Goal: Task Accomplishment & Management: Manage account settings

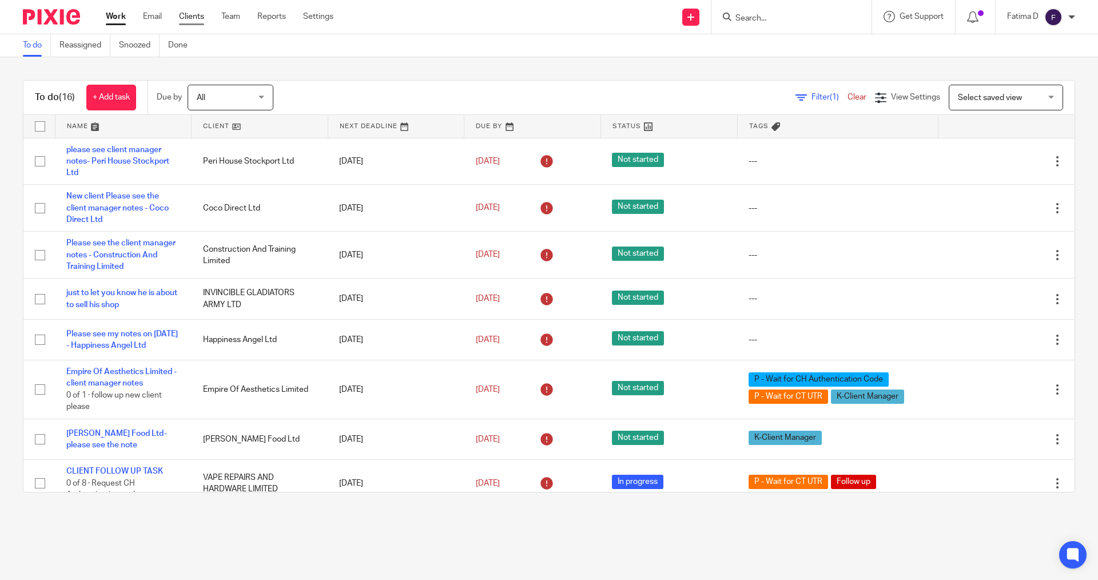
click at [193, 15] on link "Clients" at bounding box center [191, 16] width 25 height 11
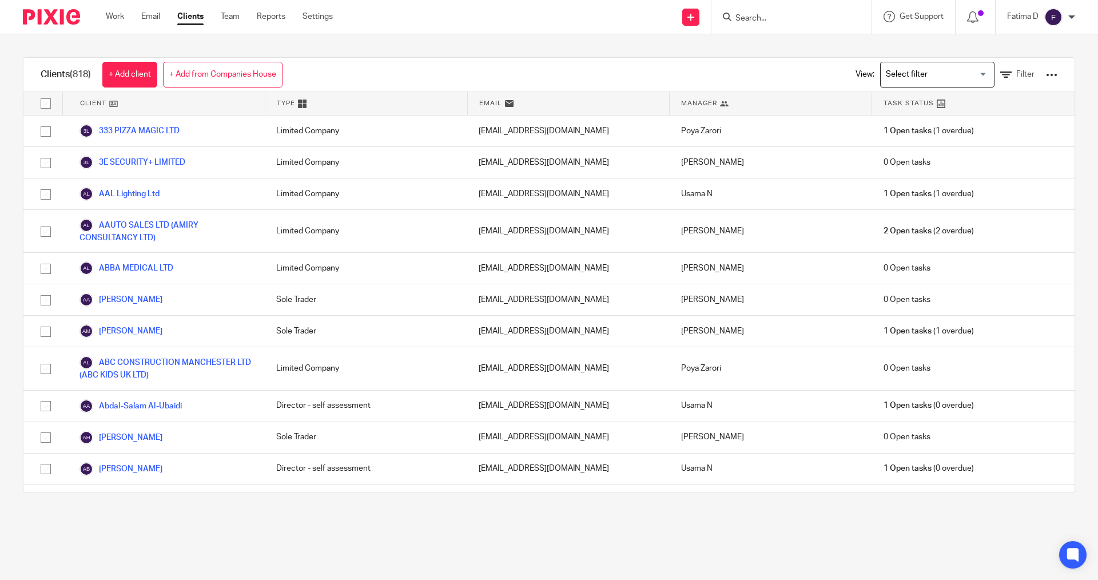
click at [46, 103] on input "checkbox" at bounding box center [46, 104] width 22 height 22
checkbox input "true"
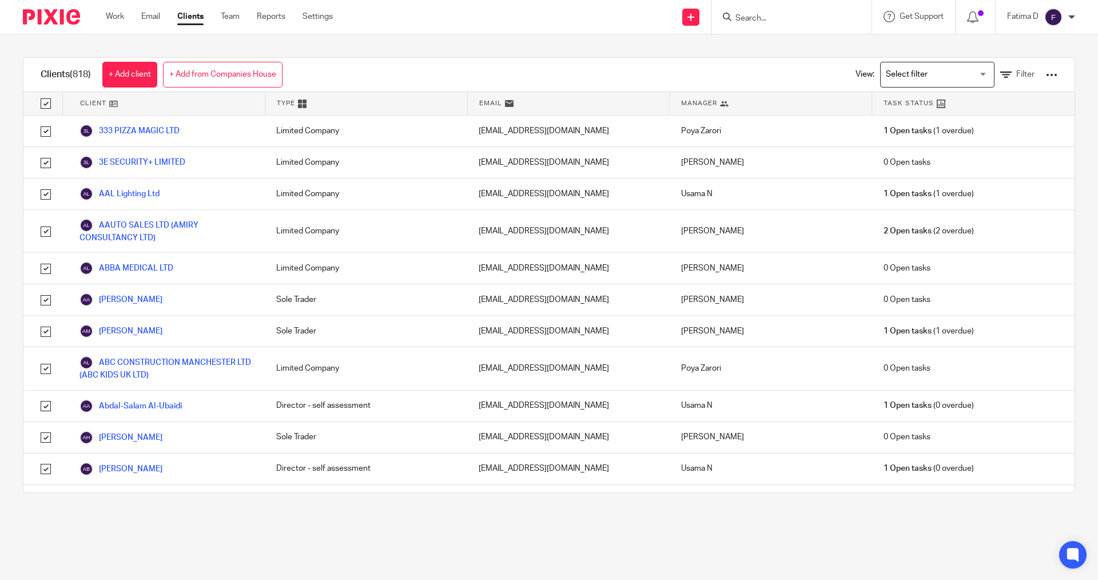
checkbox input "true"
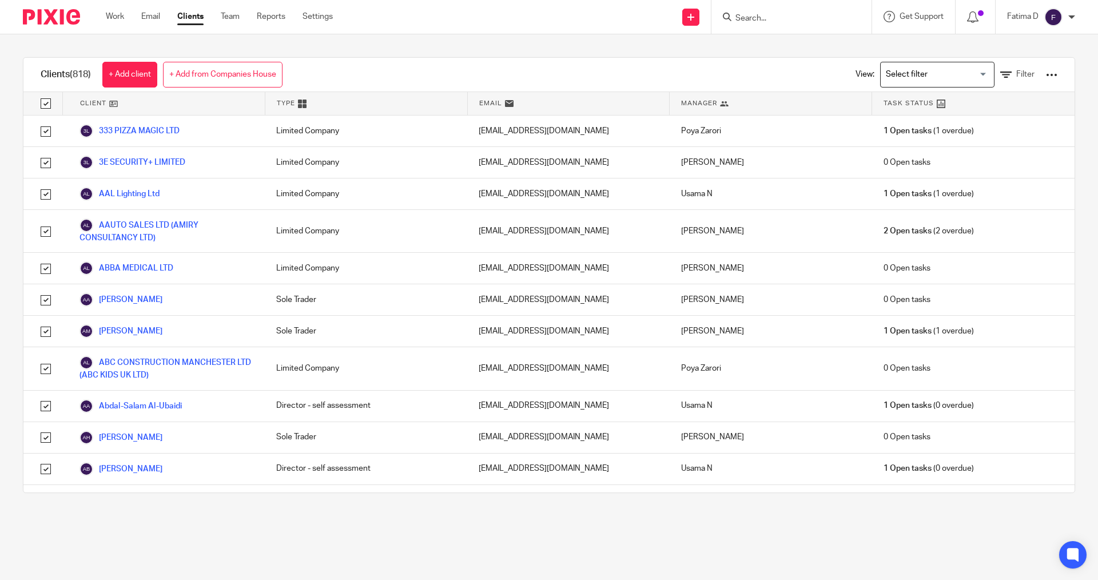
checkbox input "true"
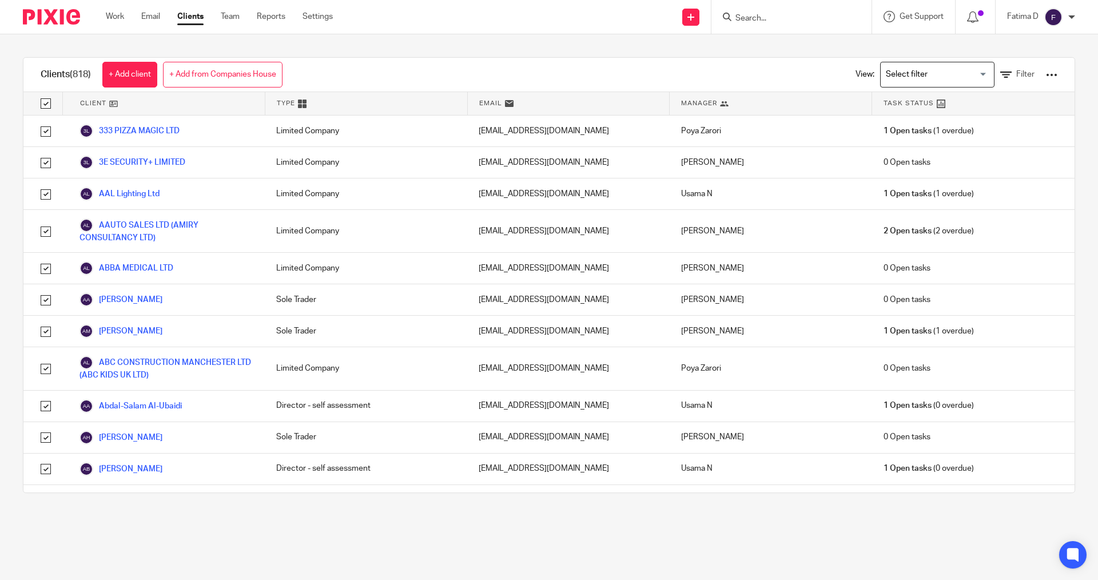
checkbox input "true"
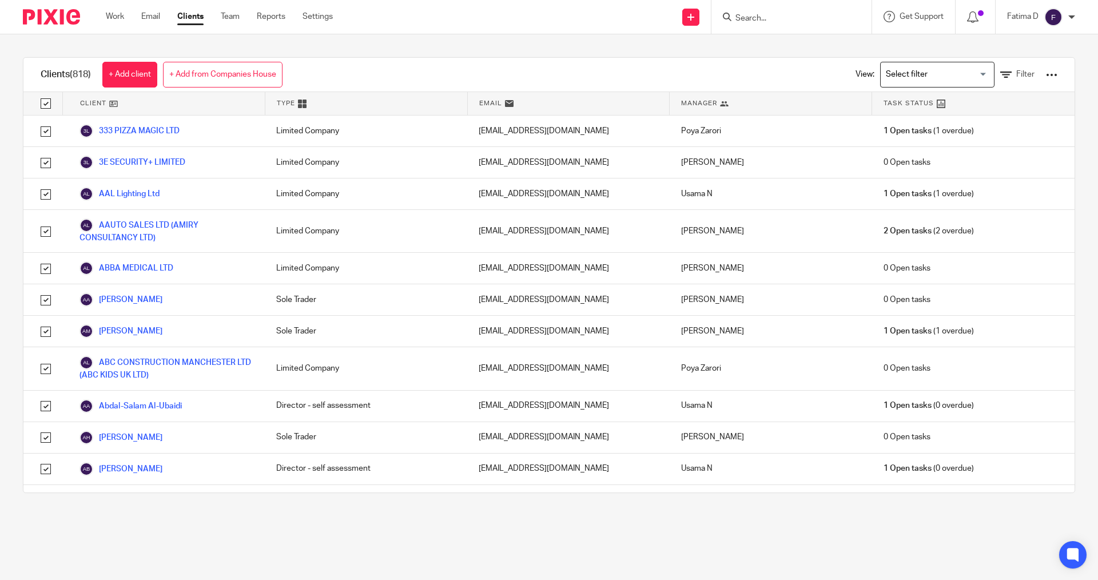
checkbox input "true"
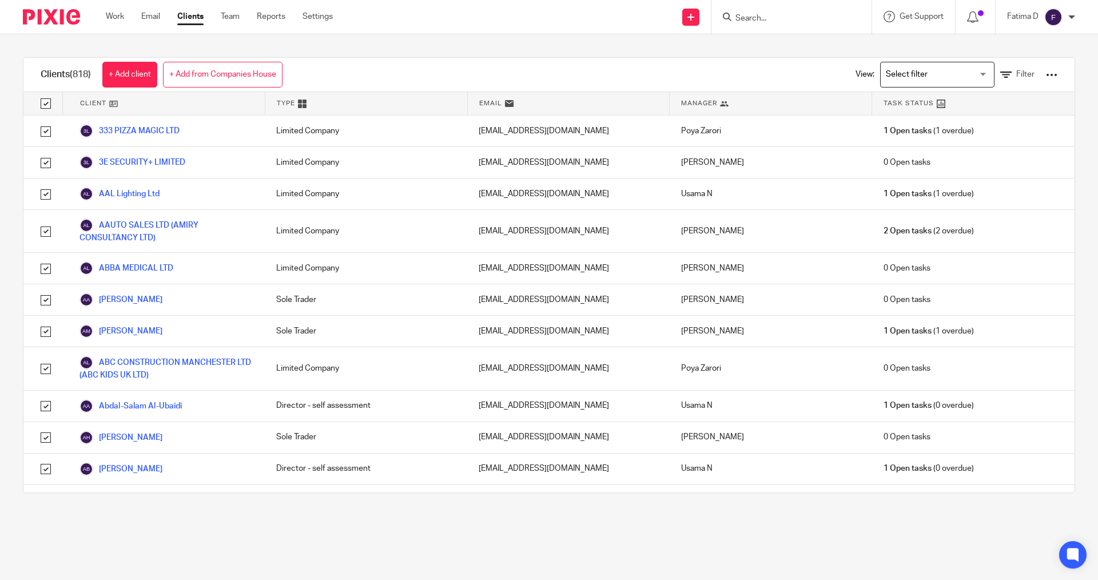
checkbox input "true"
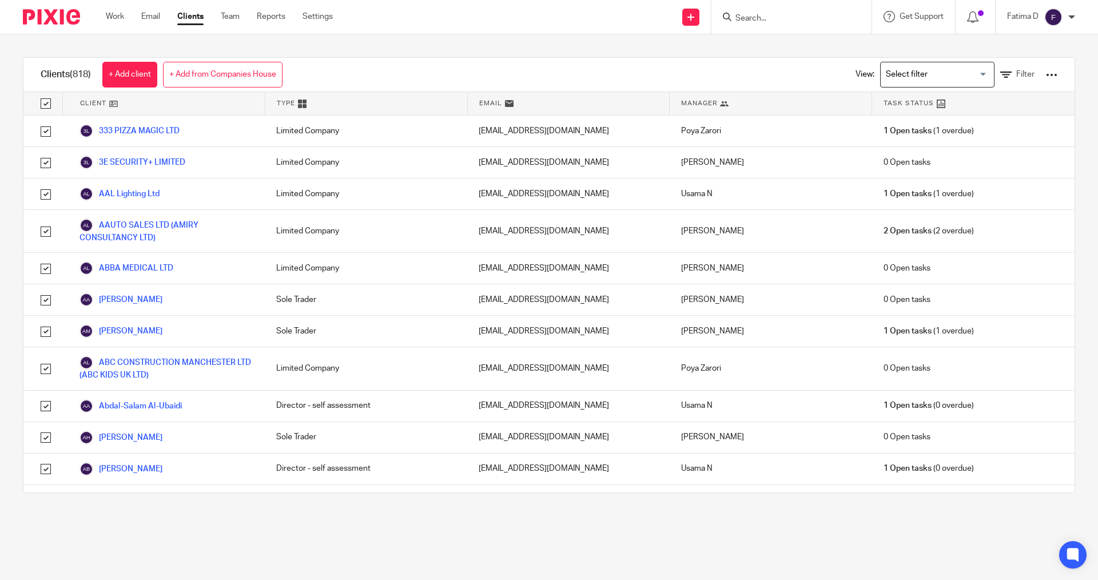
checkbox input "true"
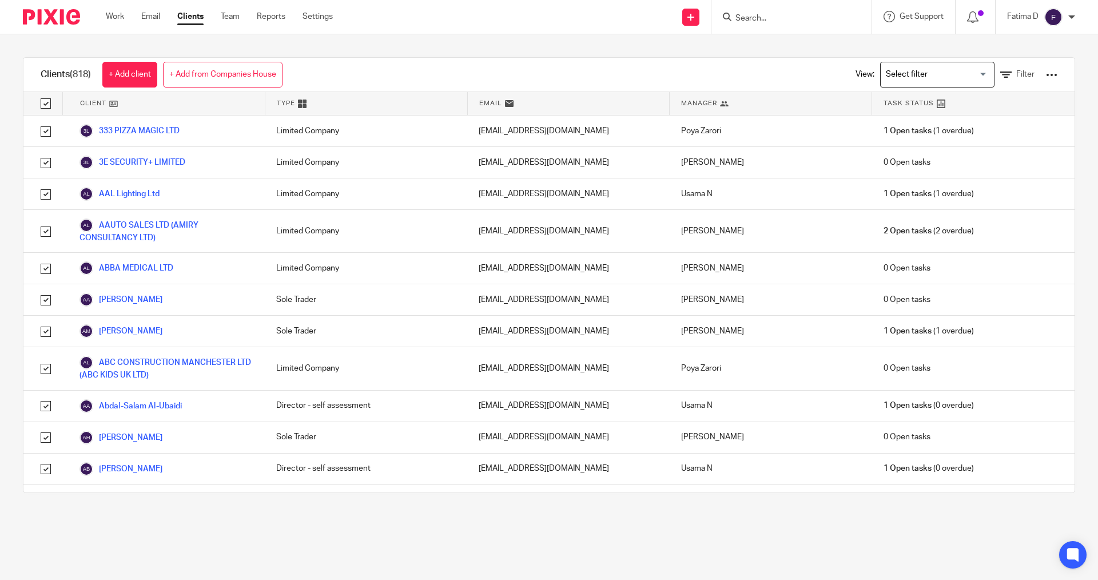
checkbox input "true"
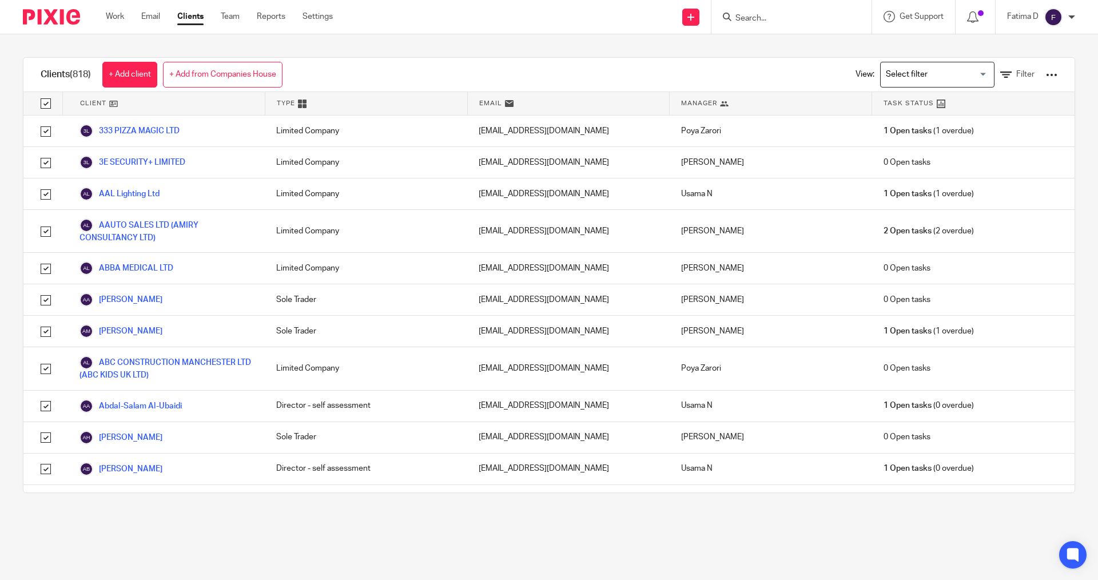
checkbox input "true"
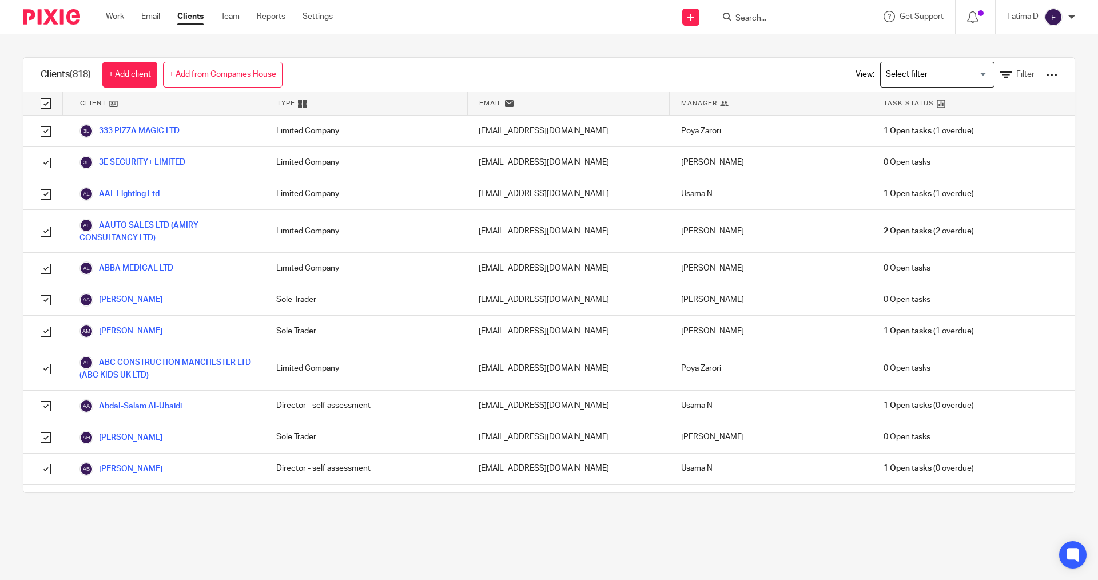
checkbox input "true"
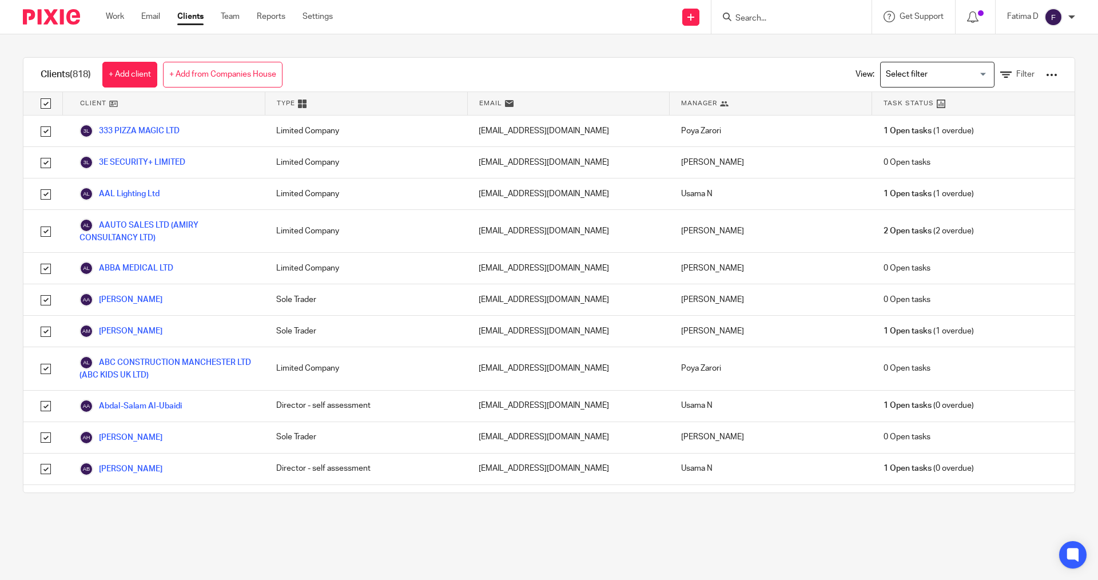
checkbox input "true"
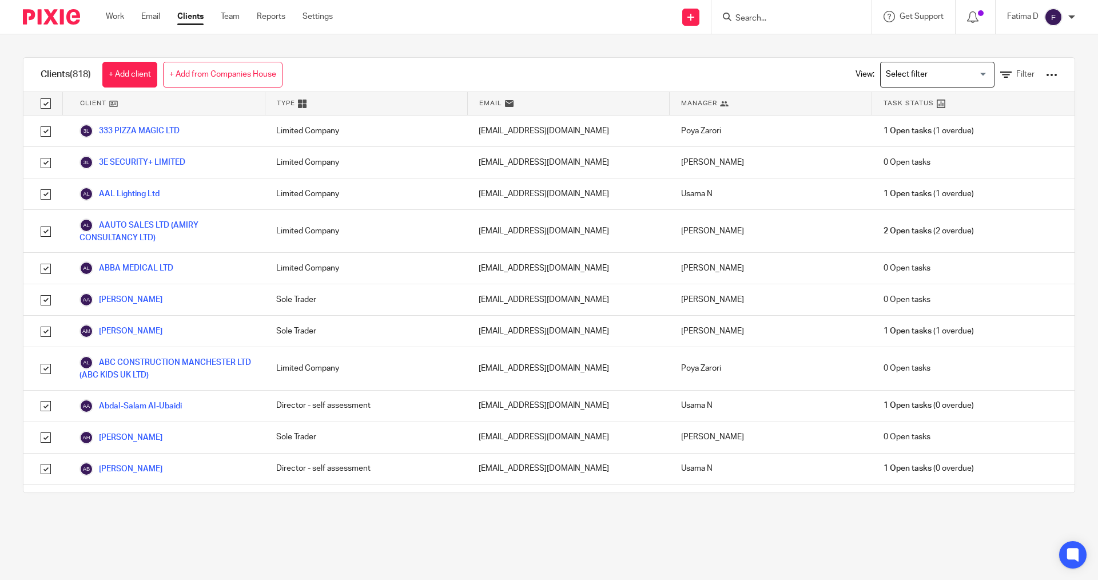
checkbox input "true"
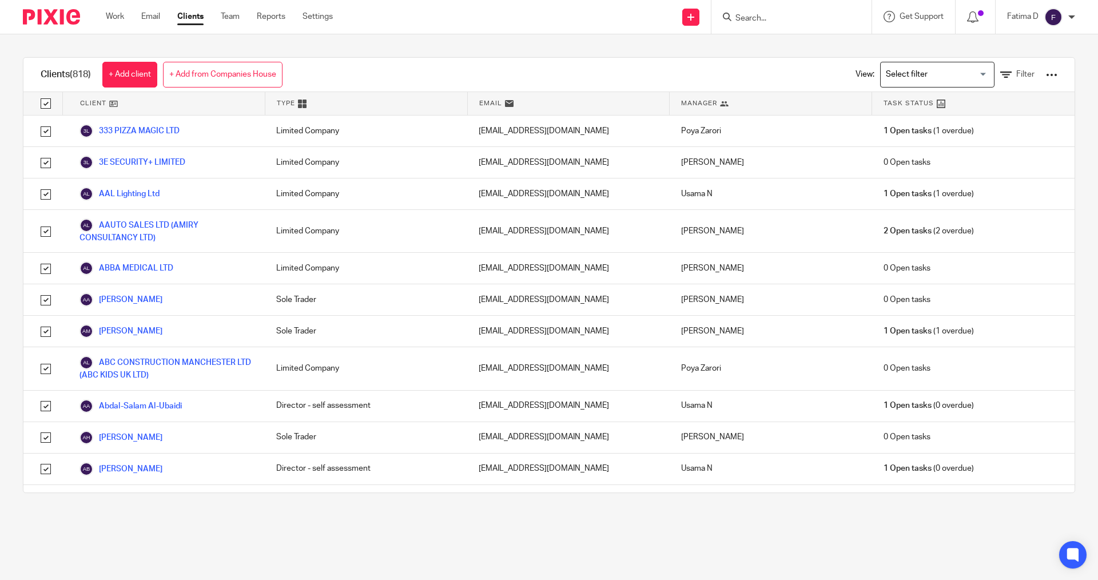
checkbox input "true"
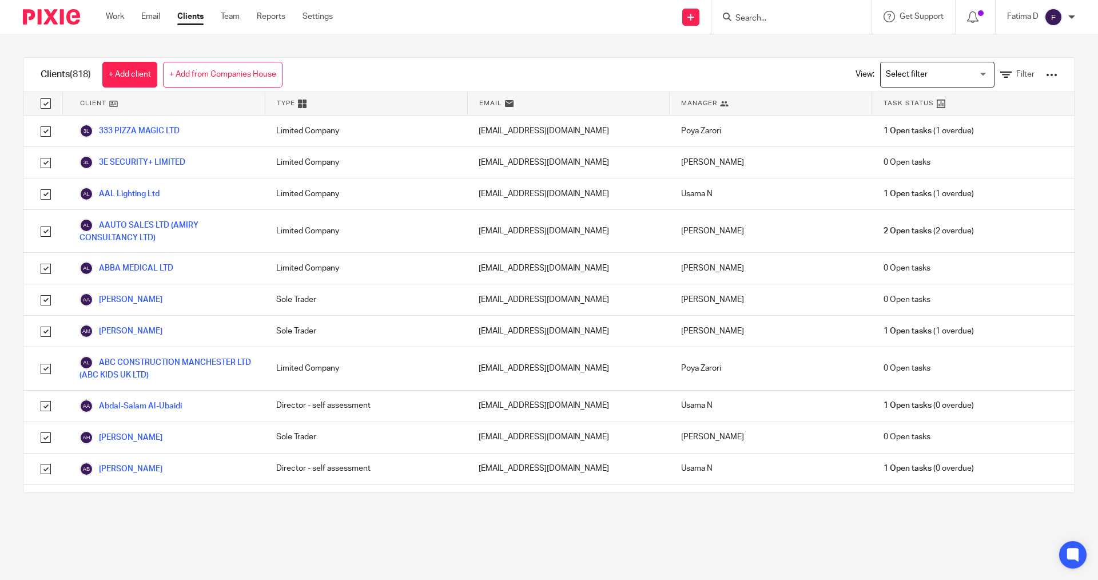
checkbox input "true"
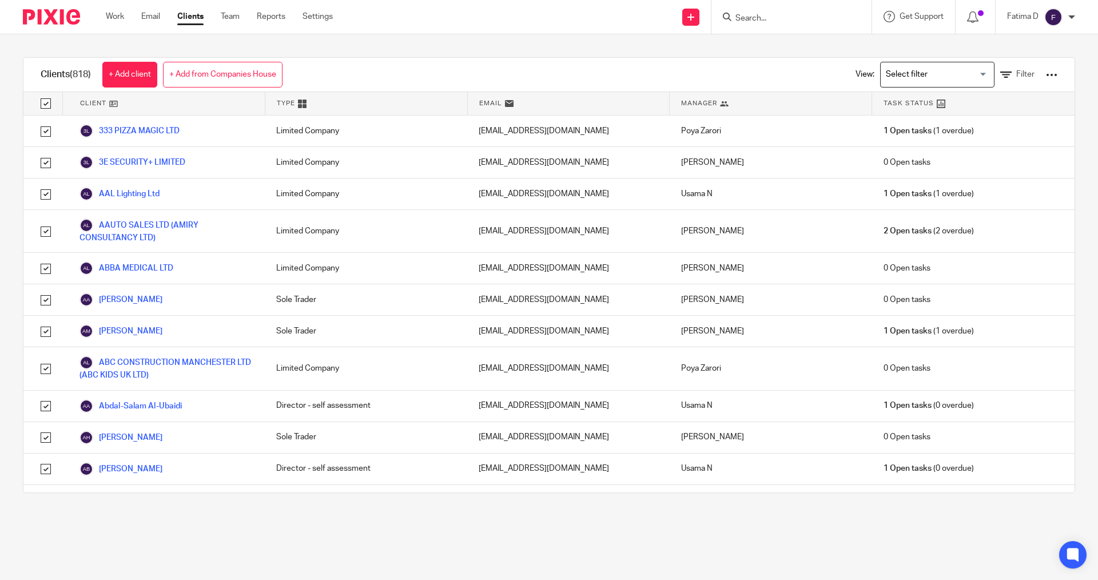
checkbox input "true"
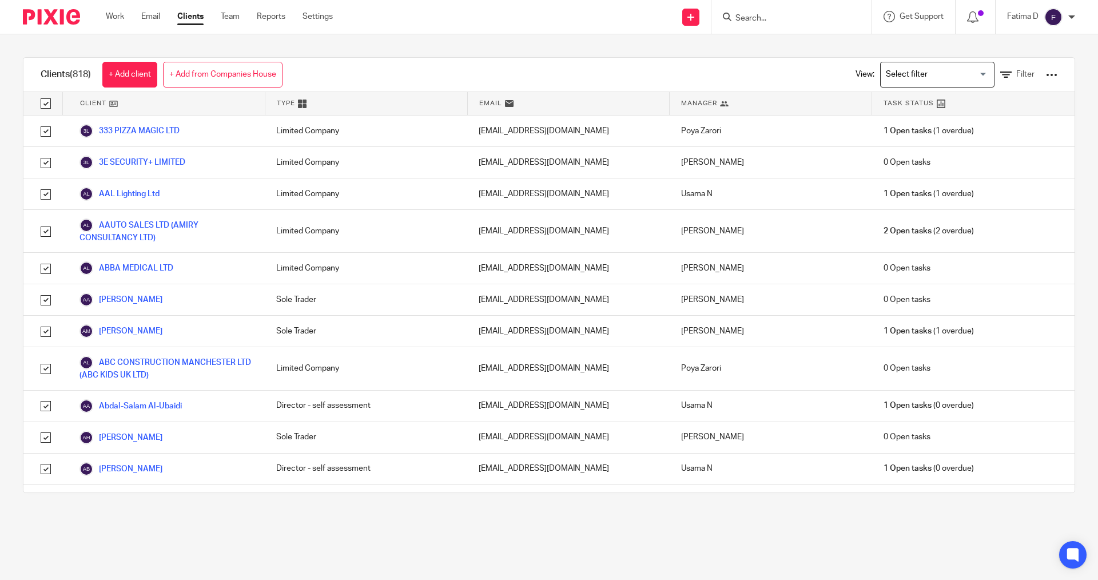
checkbox input "true"
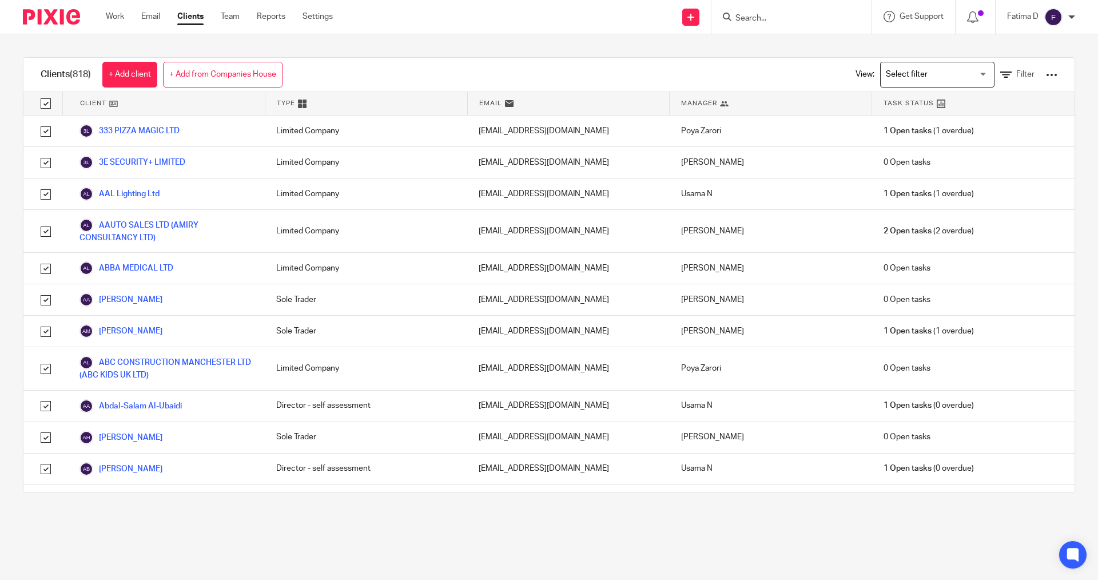
checkbox input "true"
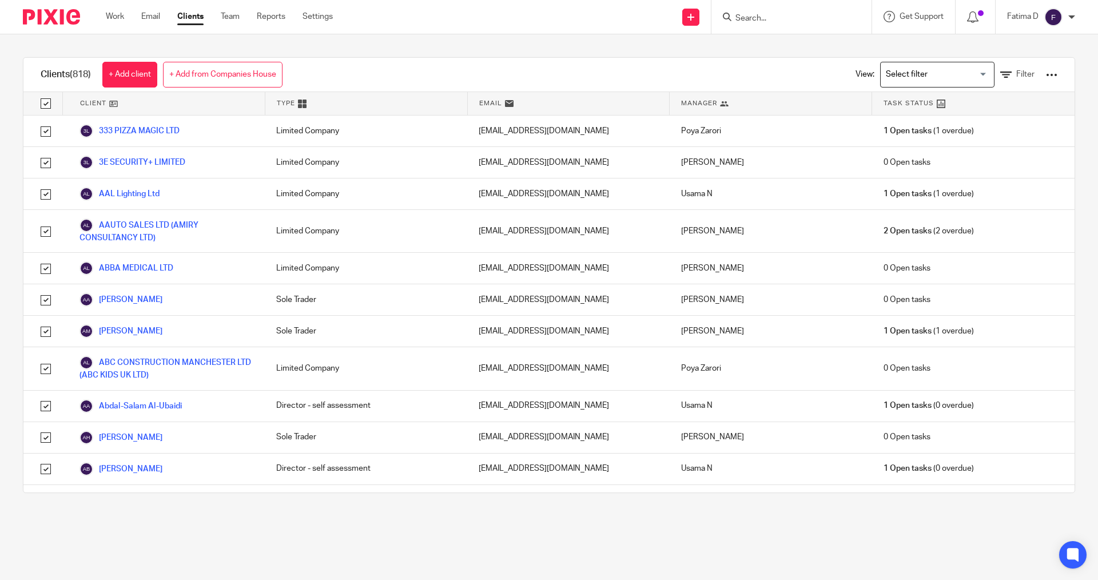
checkbox input "true"
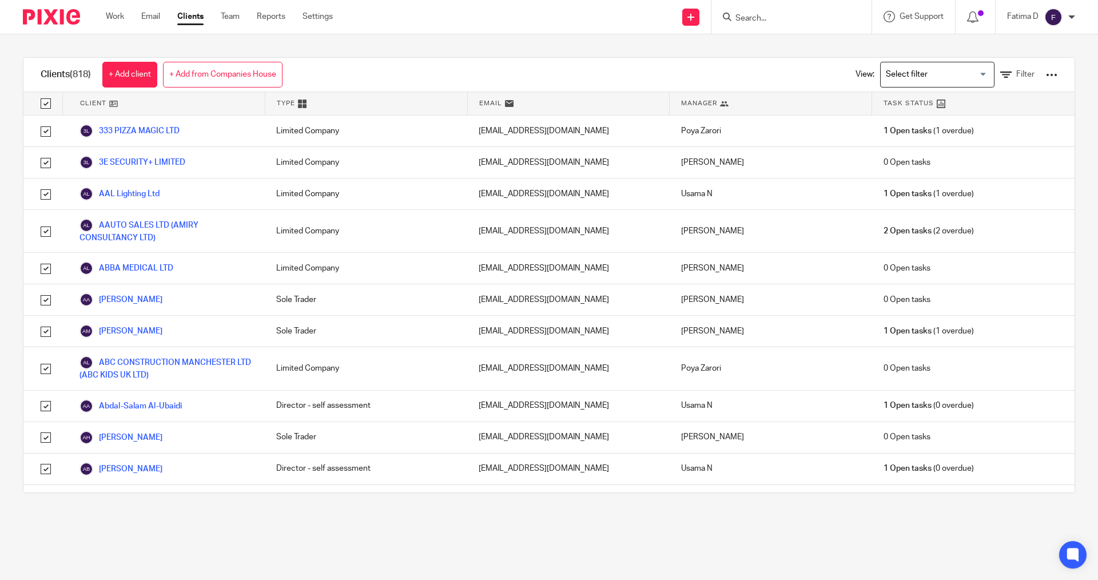
checkbox input "true"
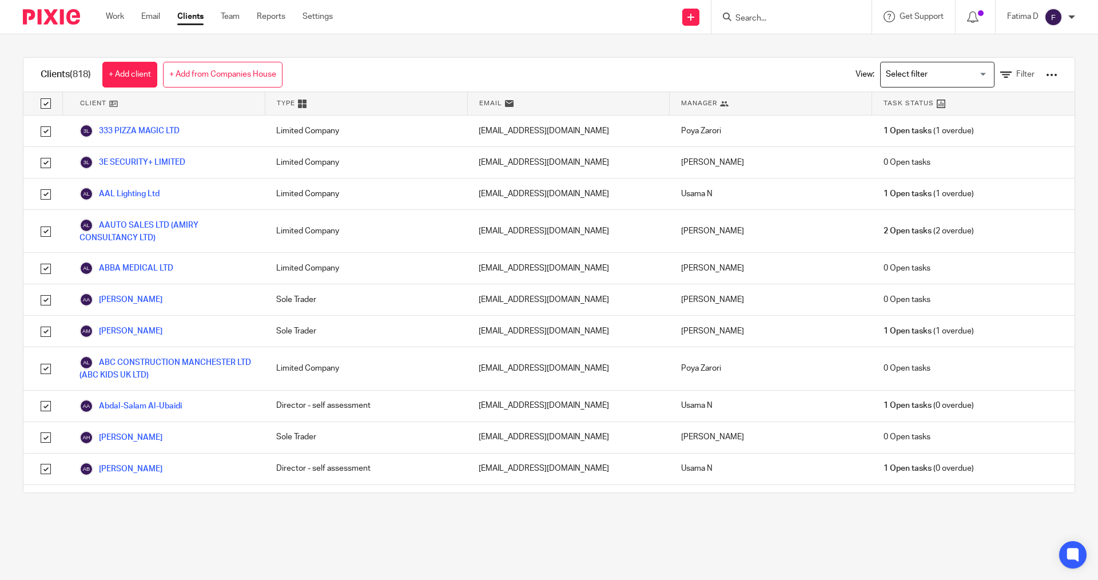
checkbox input "true"
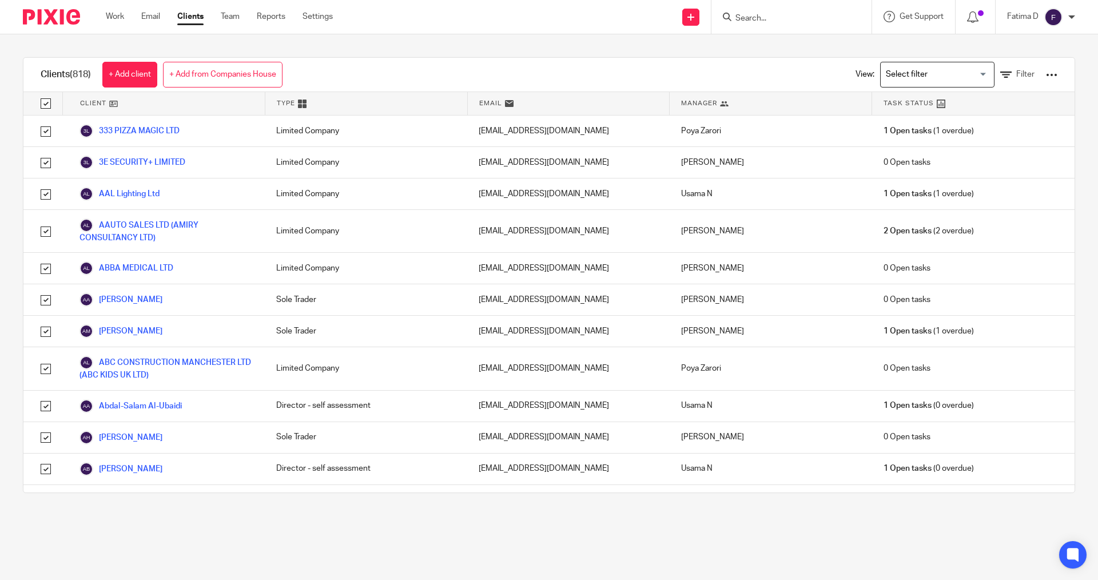
checkbox input "true"
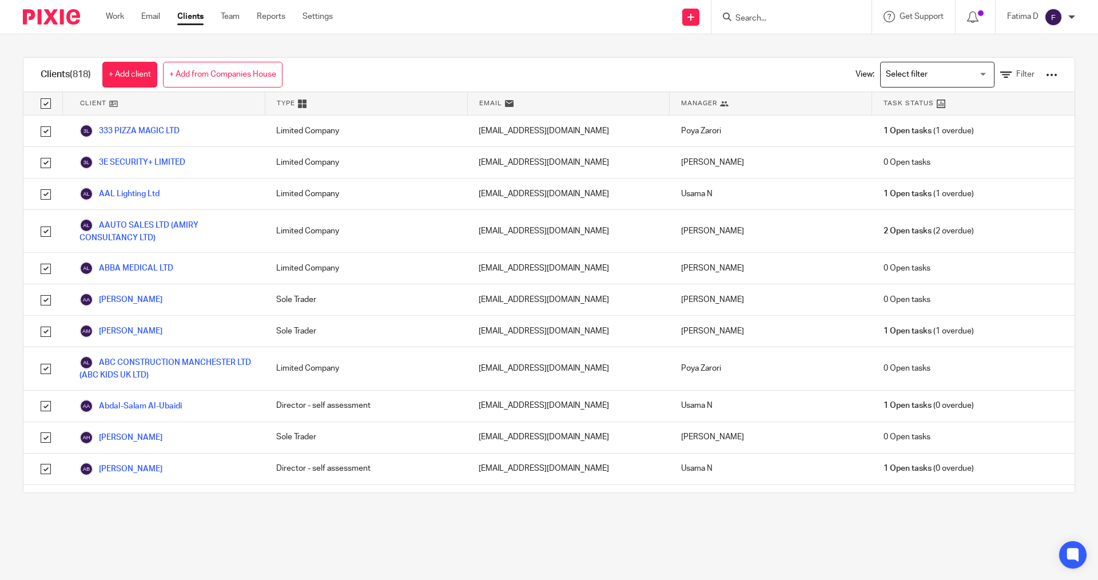
checkbox input "true"
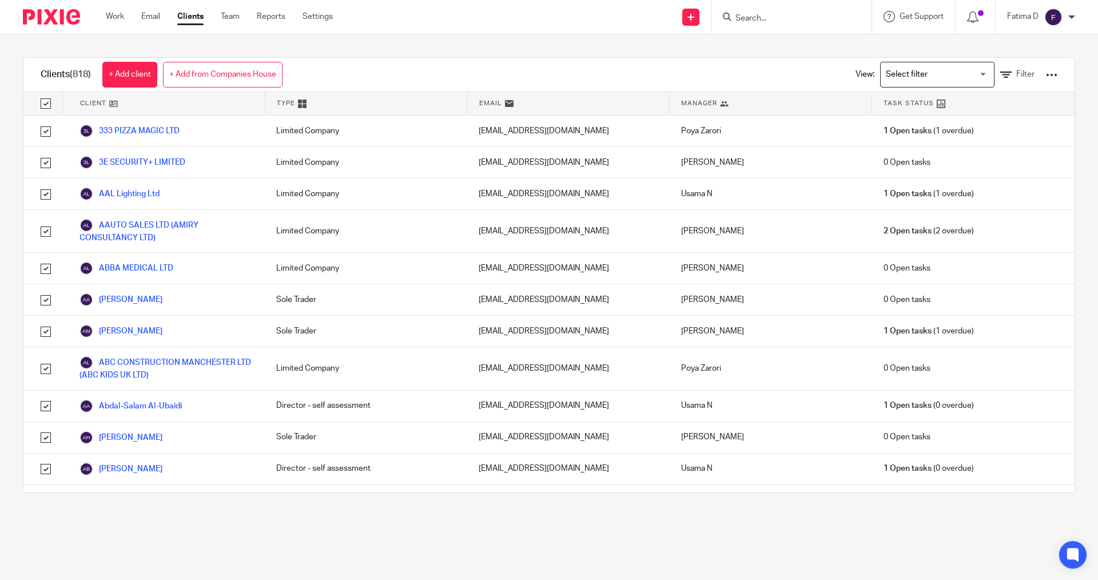
checkbox input "true"
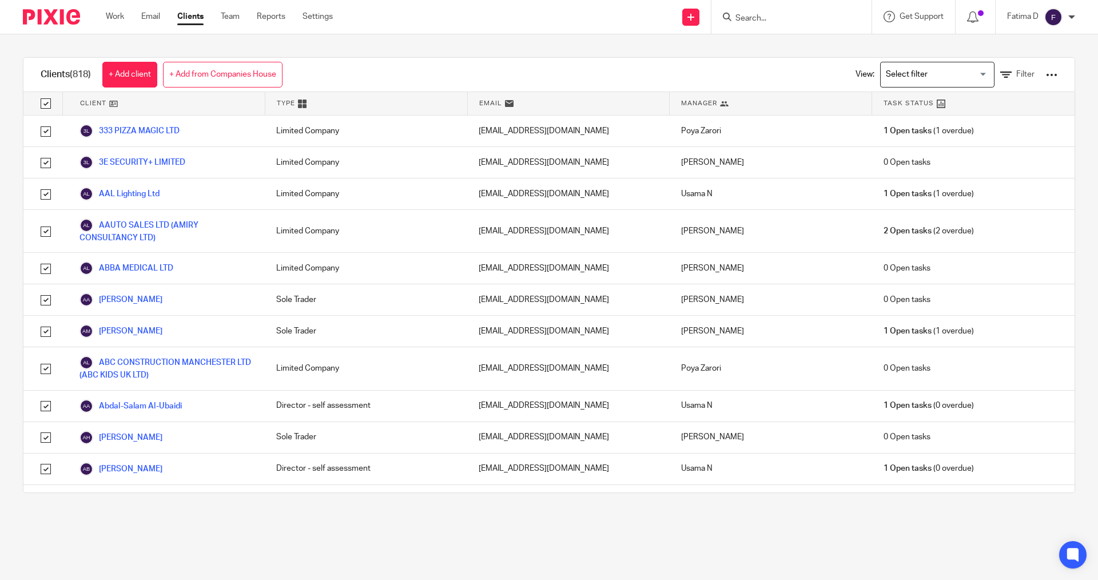
checkbox input "true"
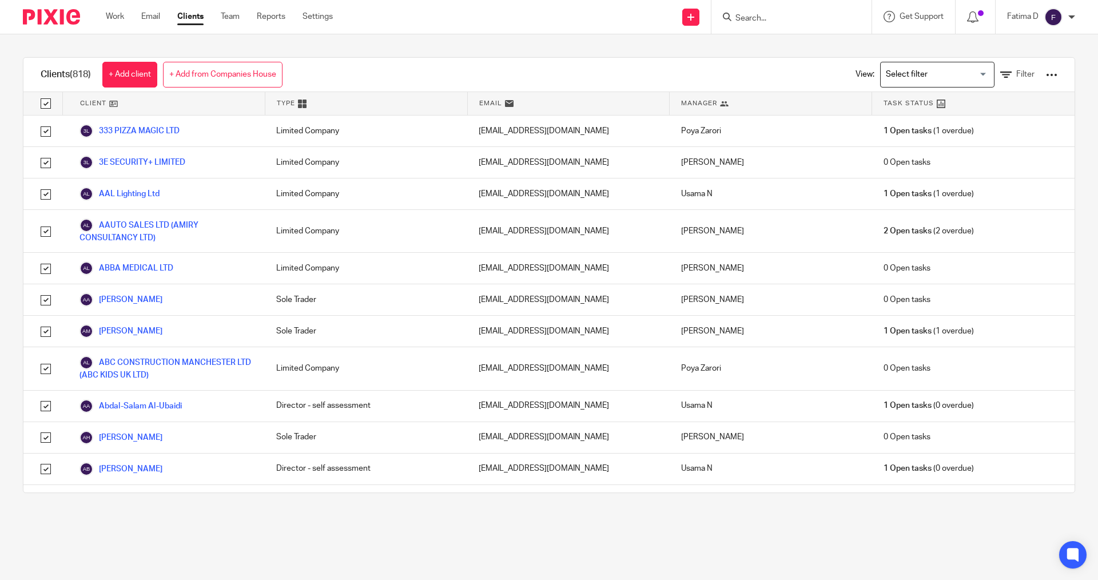
checkbox input "true"
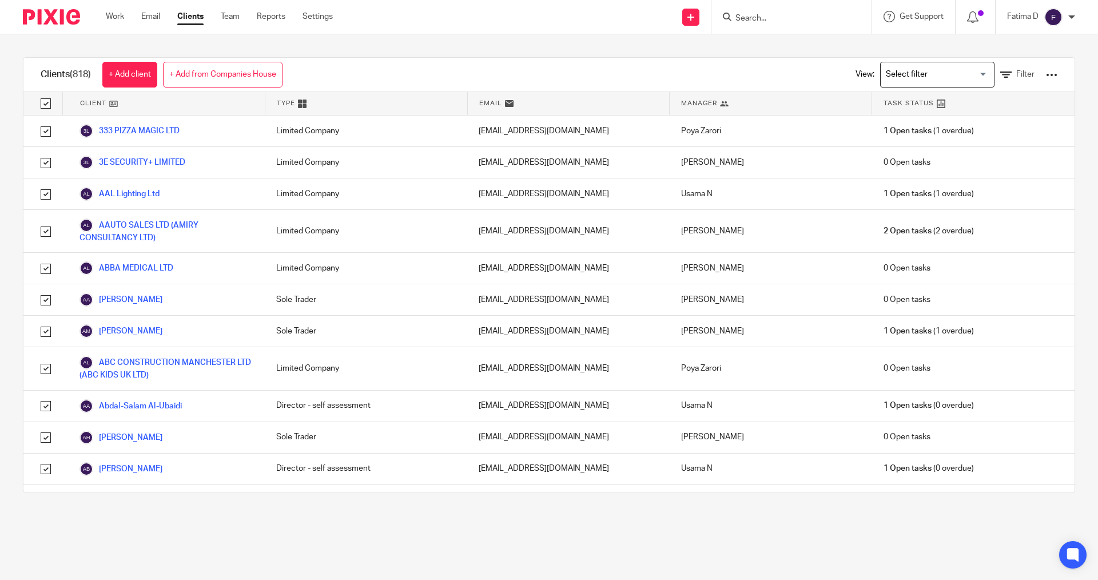
checkbox input "true"
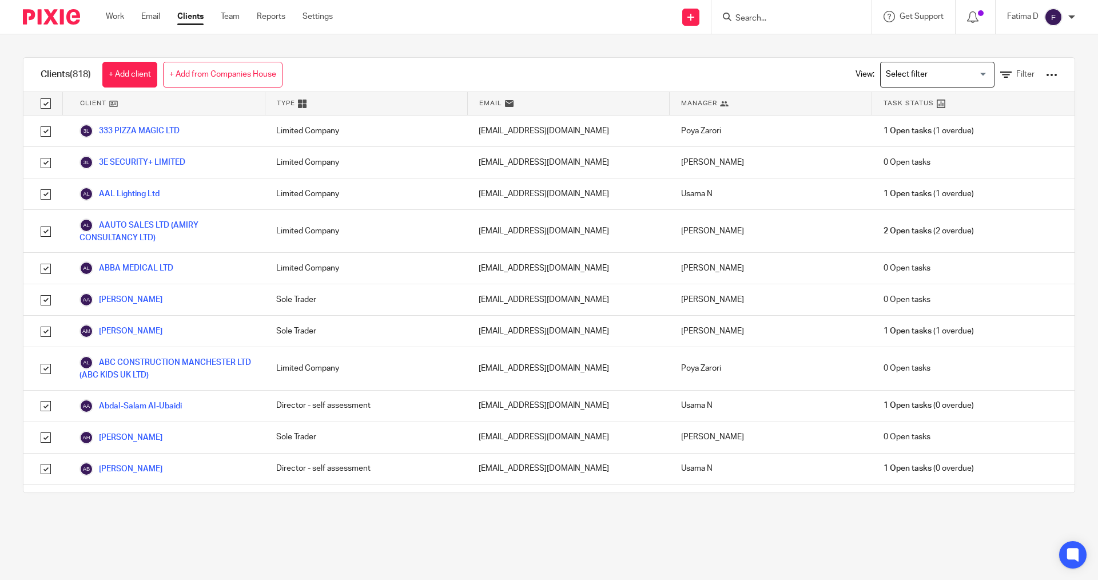
checkbox input "true"
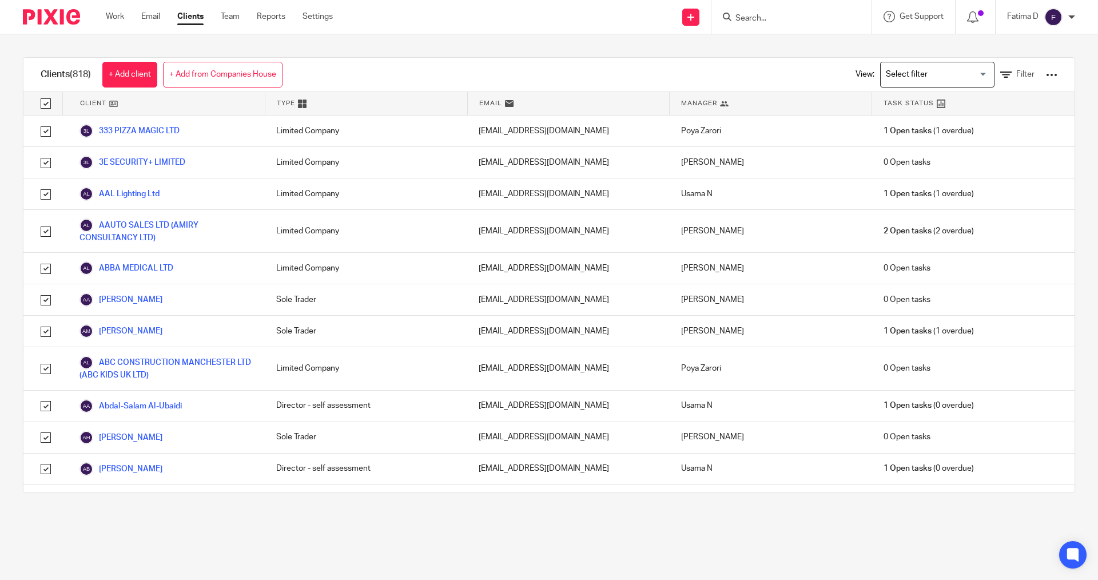
checkbox input "true"
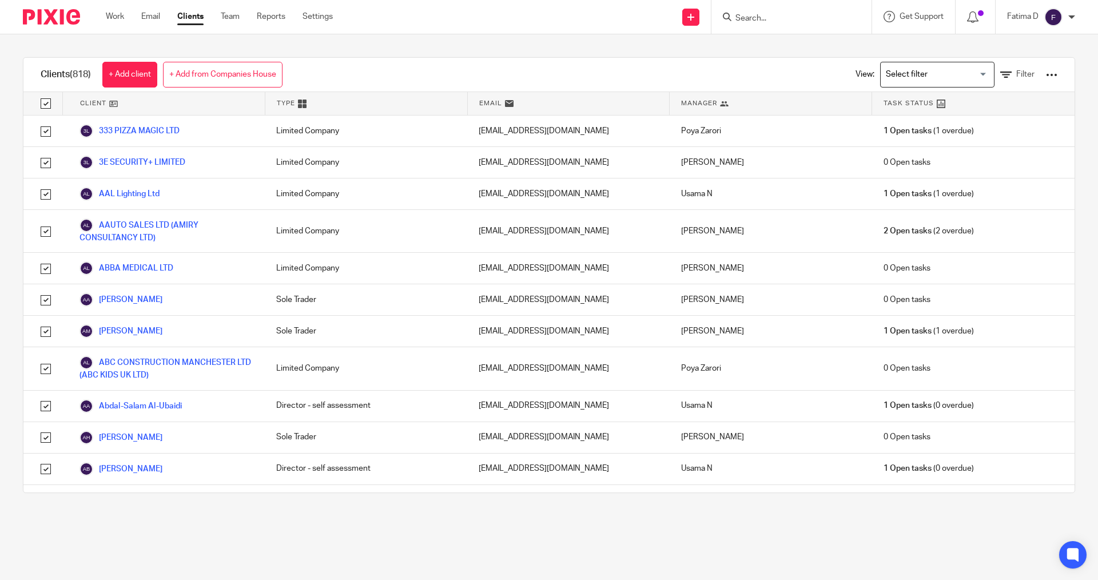
checkbox input "true"
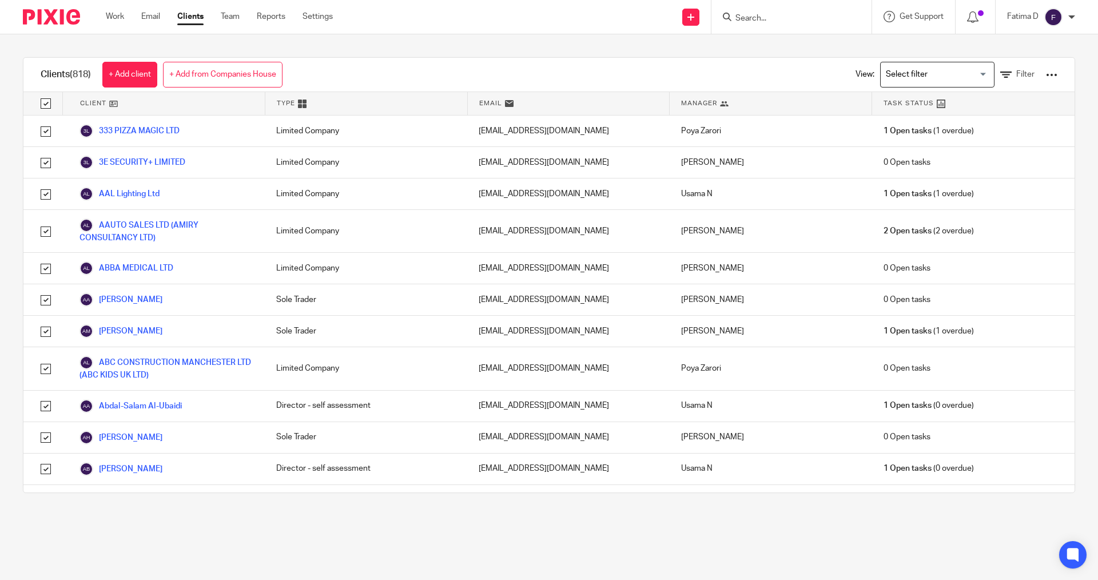
checkbox input "true"
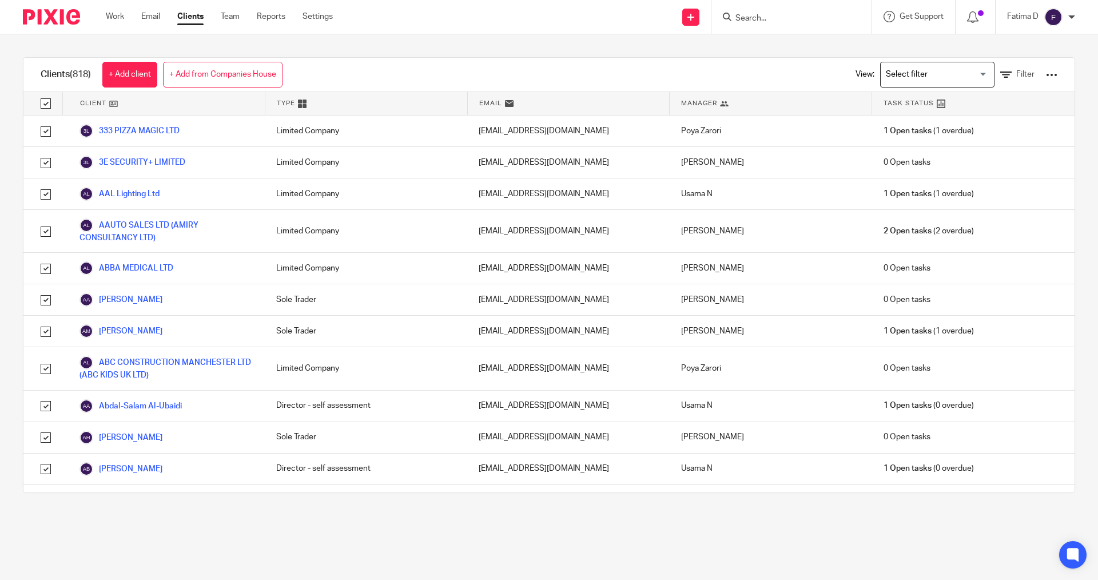
checkbox input "true"
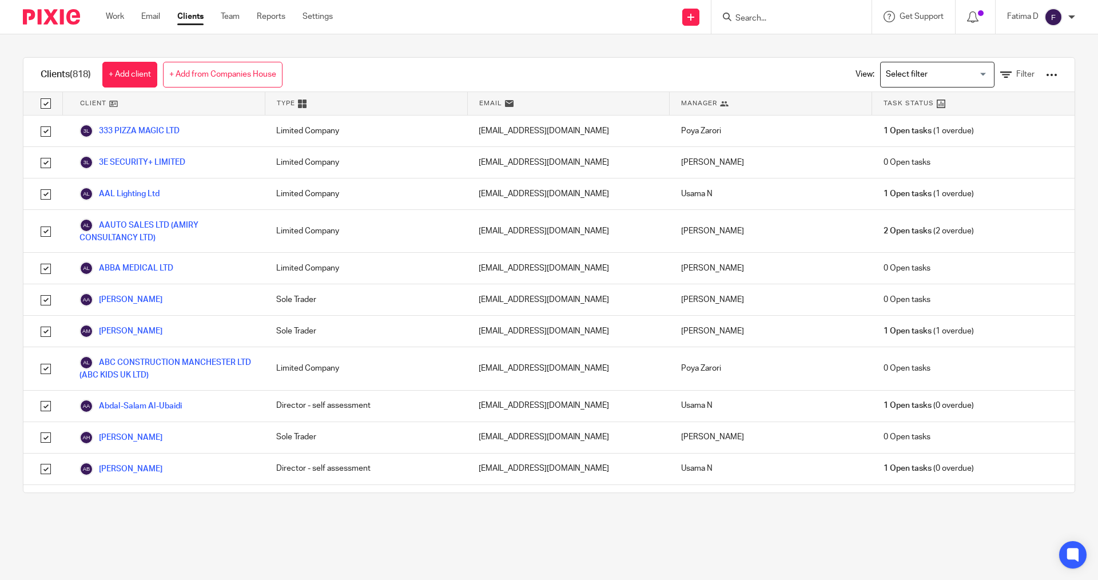
checkbox input "true"
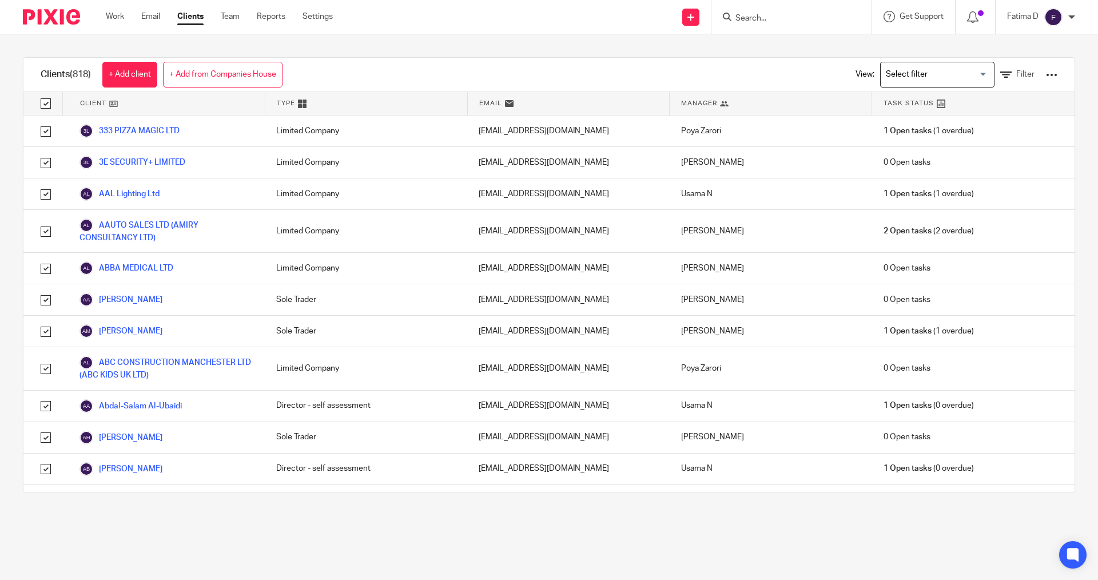
checkbox input "true"
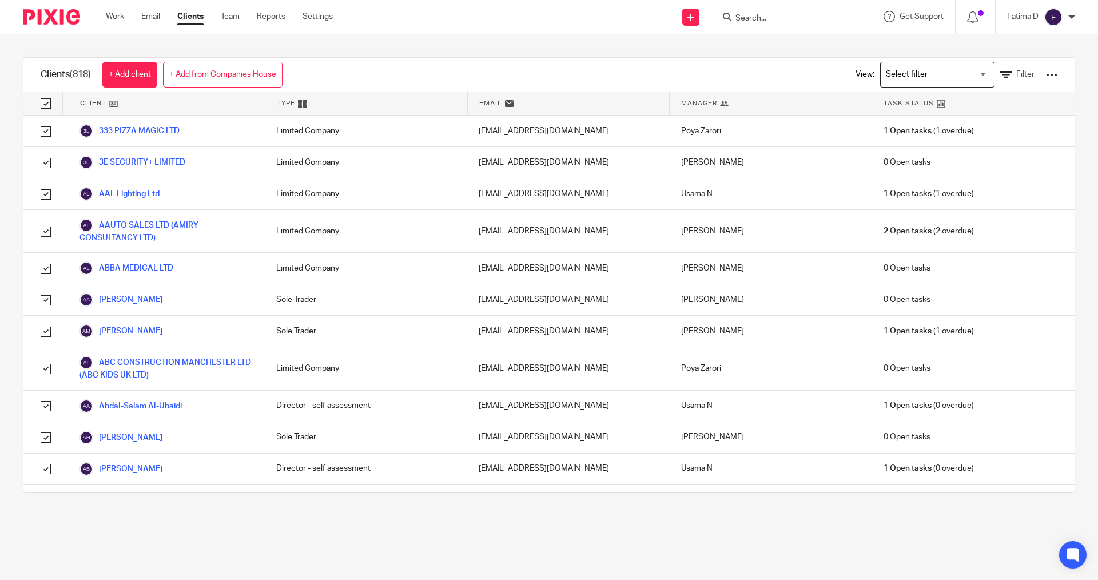
checkbox input "true"
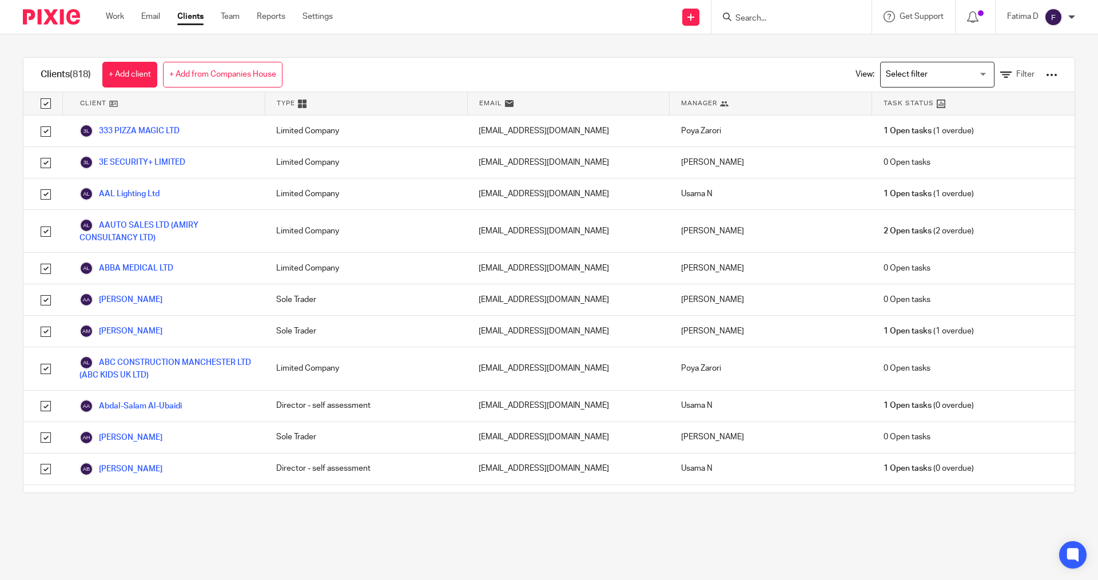
checkbox input "true"
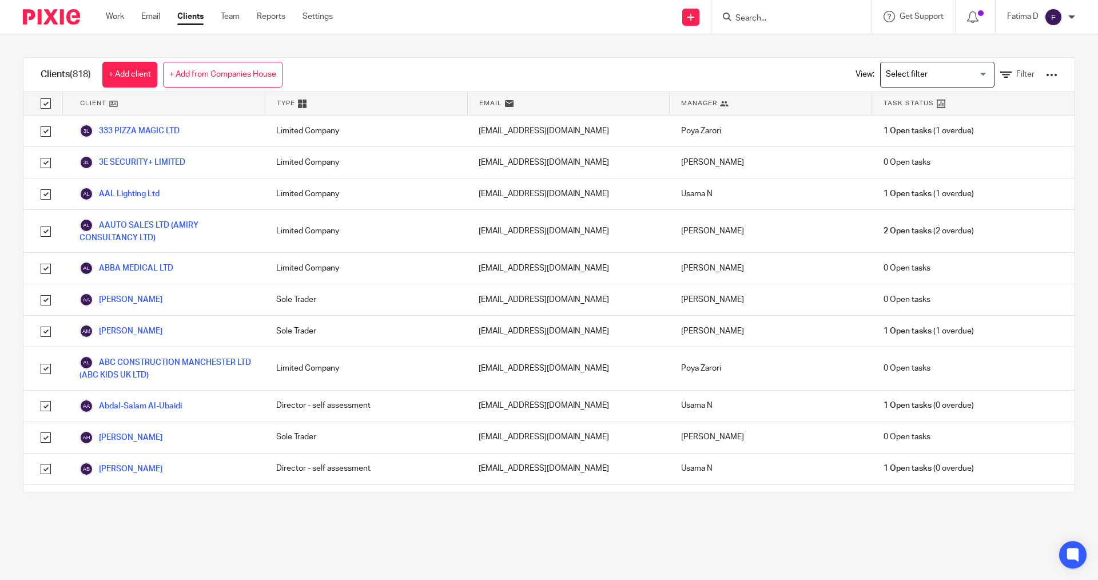
checkbox input "true"
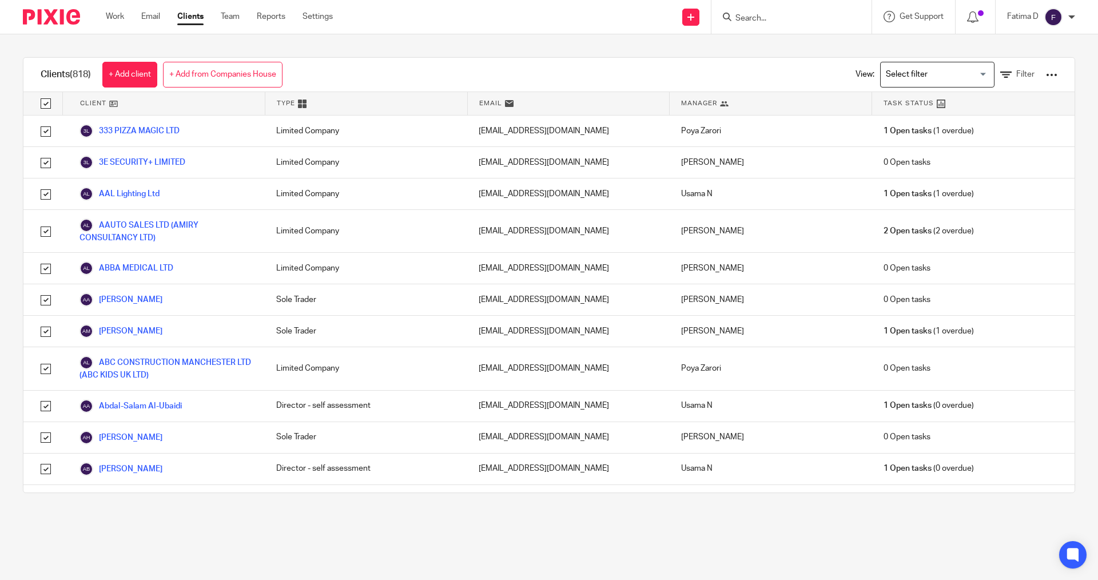
checkbox input "true"
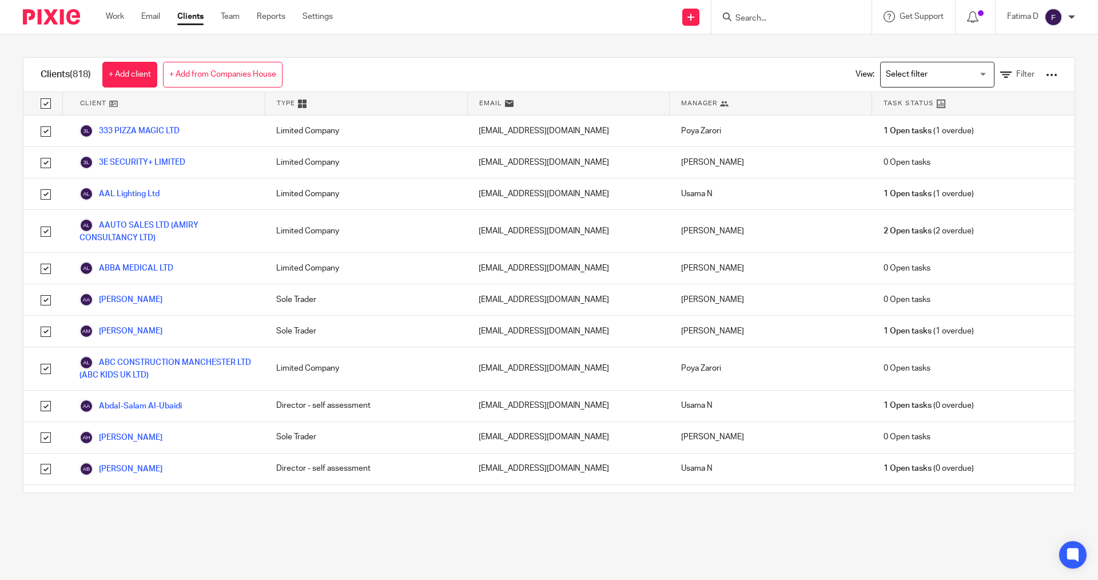
checkbox input "true"
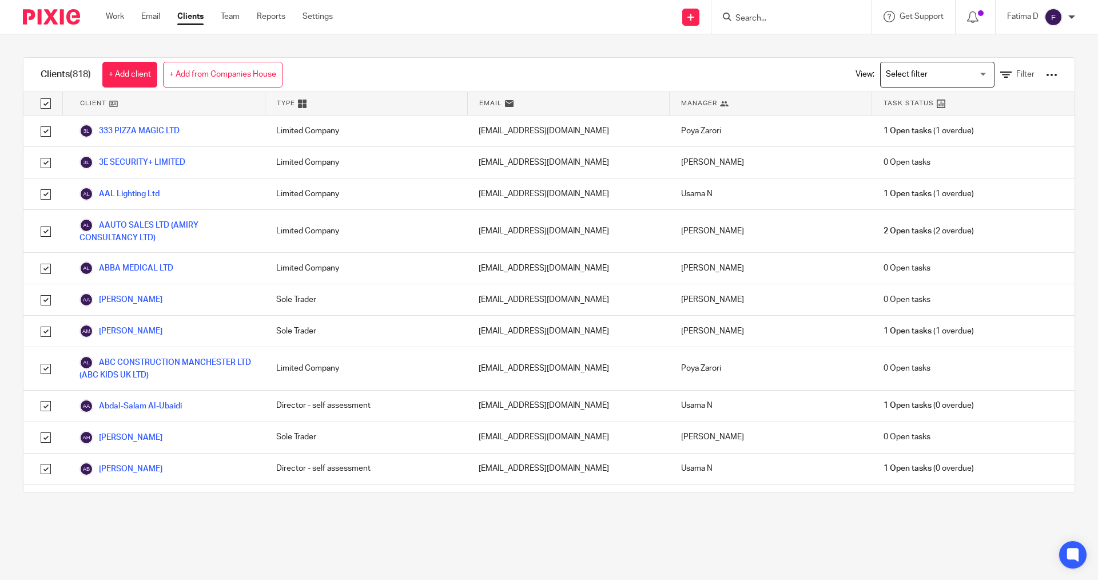
checkbox input "true"
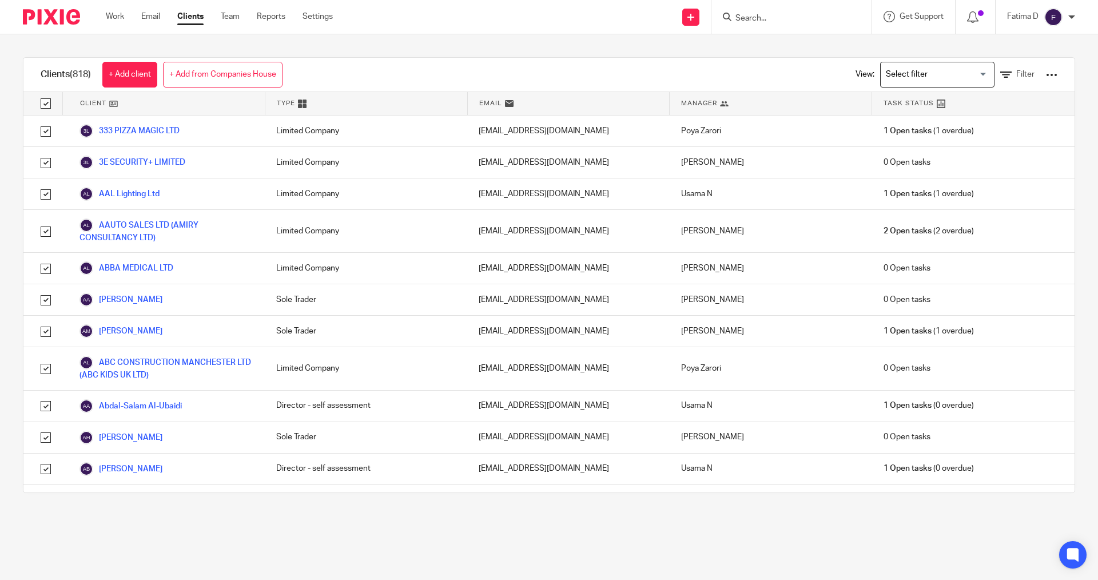
checkbox input "true"
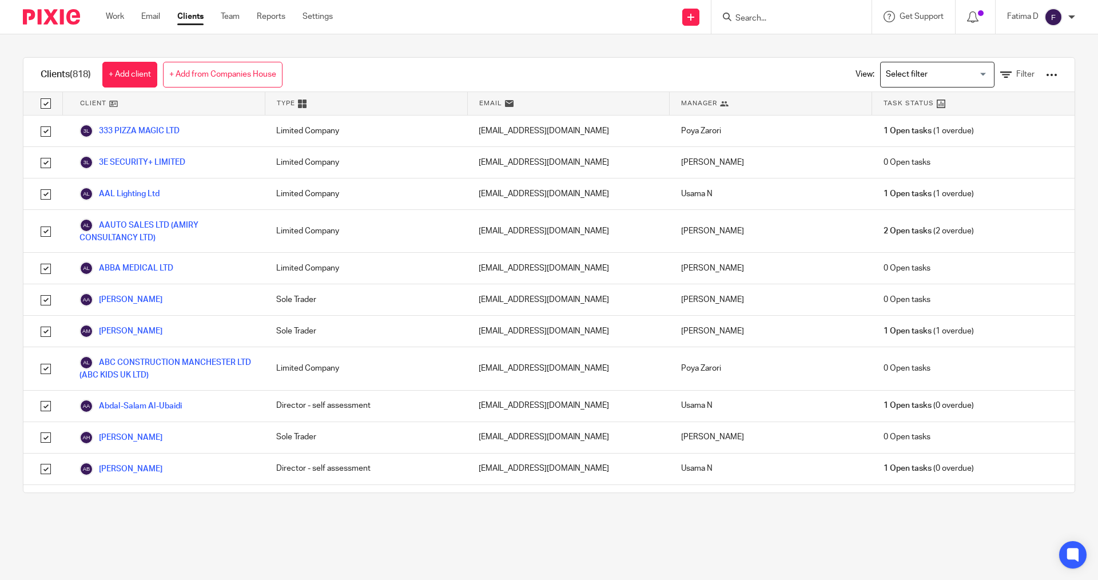
checkbox input "true"
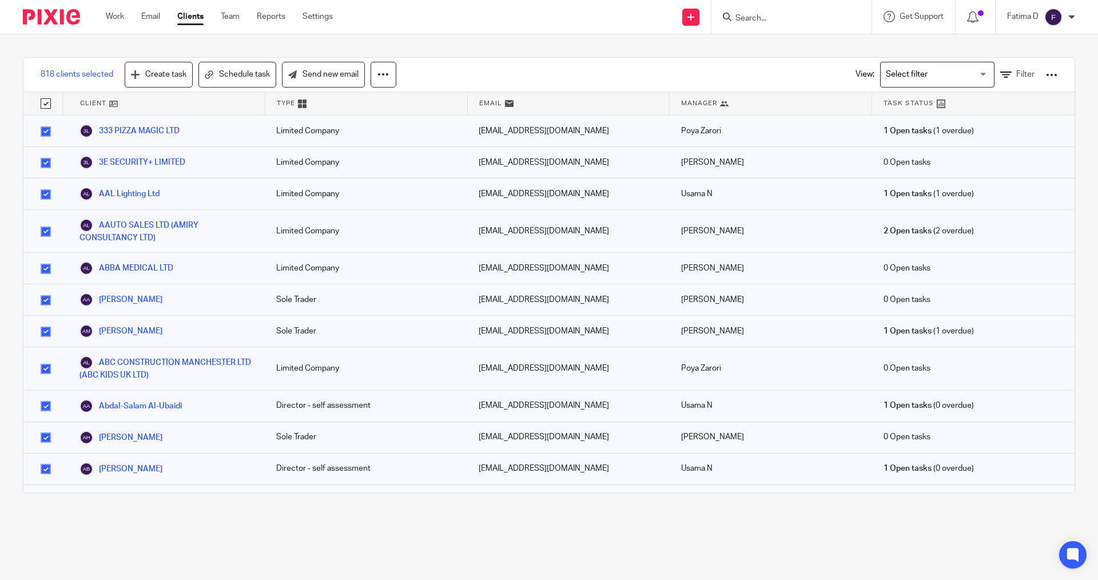
click at [1046, 75] on div at bounding box center [1051, 74] width 11 height 11
click at [972, 118] on link "Update dates using Companies House" at bounding box center [959, 117] width 159 height 17
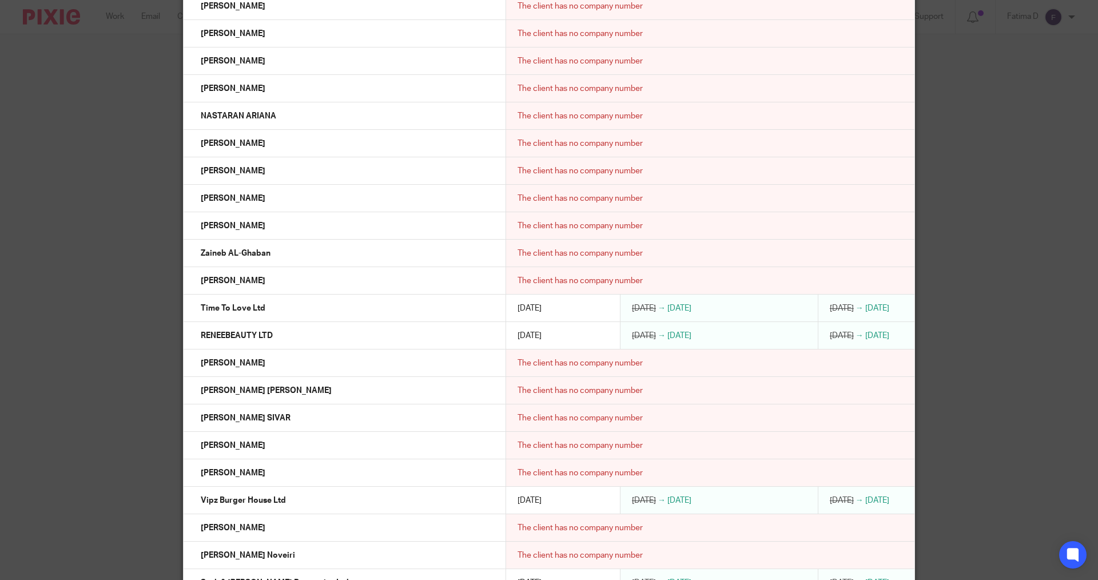
scroll to position [12176, 0]
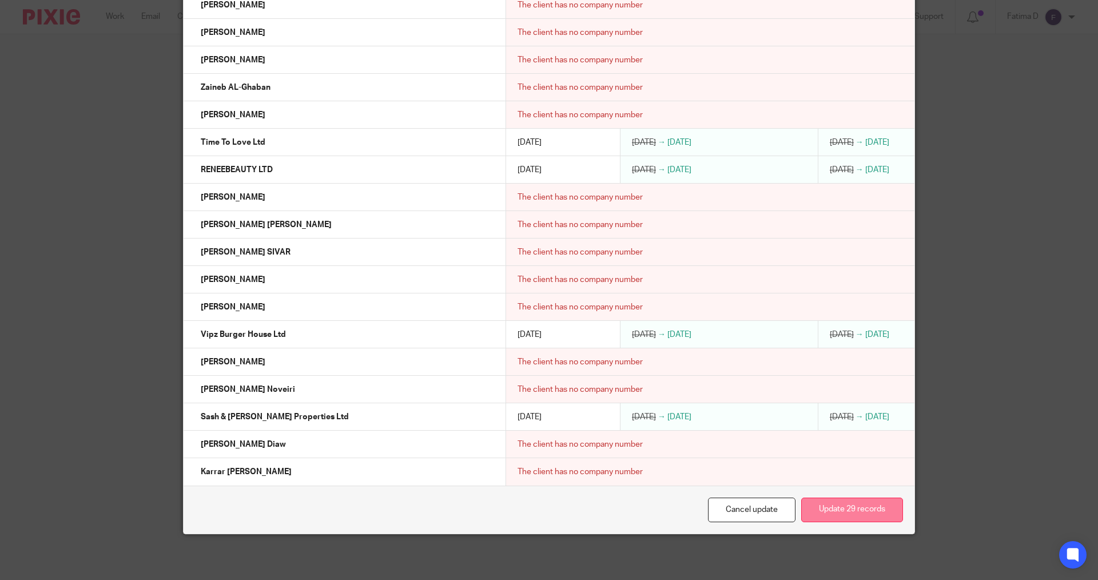
click at [855, 513] on button "Update 29 records" at bounding box center [852, 509] width 102 height 25
click at [849, 508] on button "Update 29 records" at bounding box center [852, 509] width 102 height 25
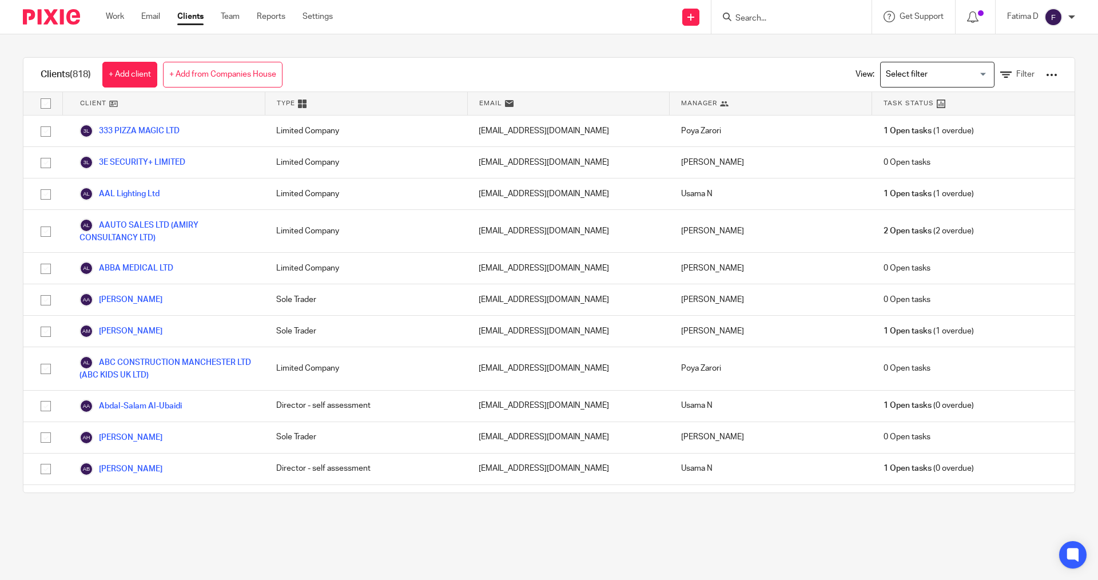
click at [747, 14] on input "Search" at bounding box center [785, 19] width 103 height 10
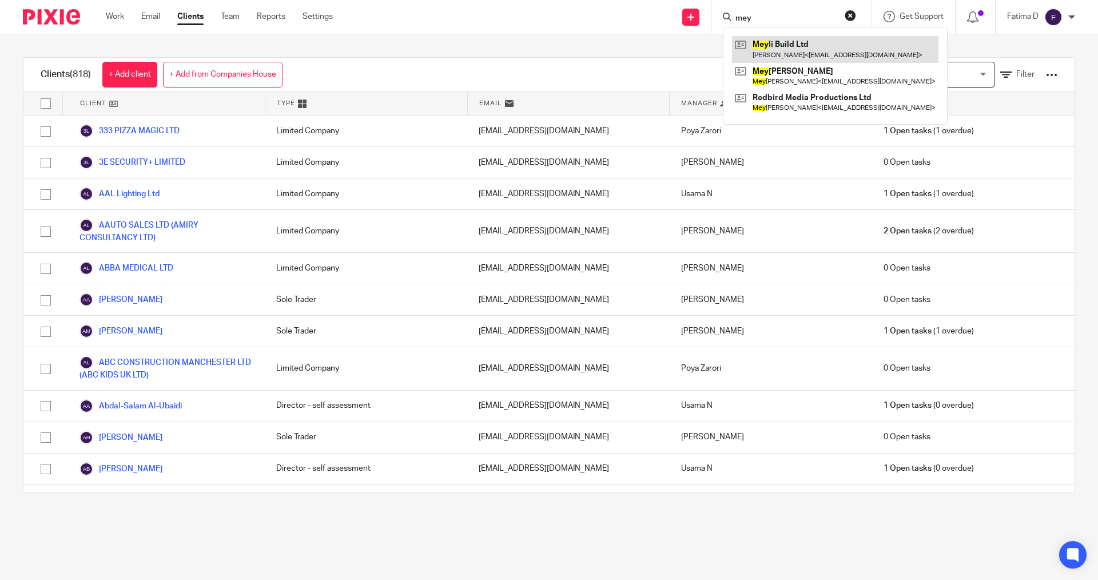
type input "mey"
click at [768, 44] on link at bounding box center [835, 49] width 206 height 26
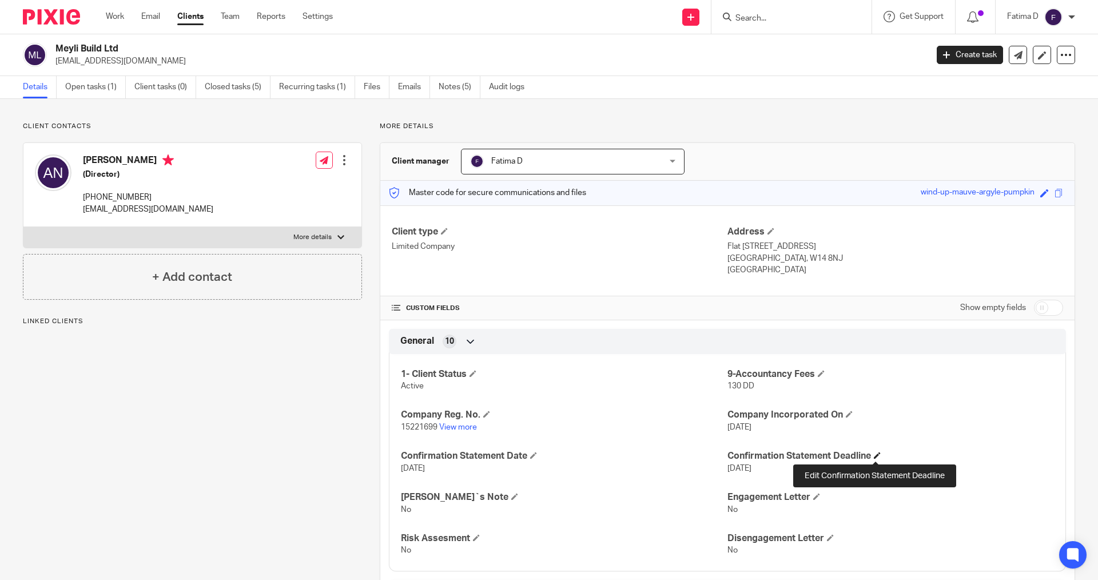
scroll to position [286, 0]
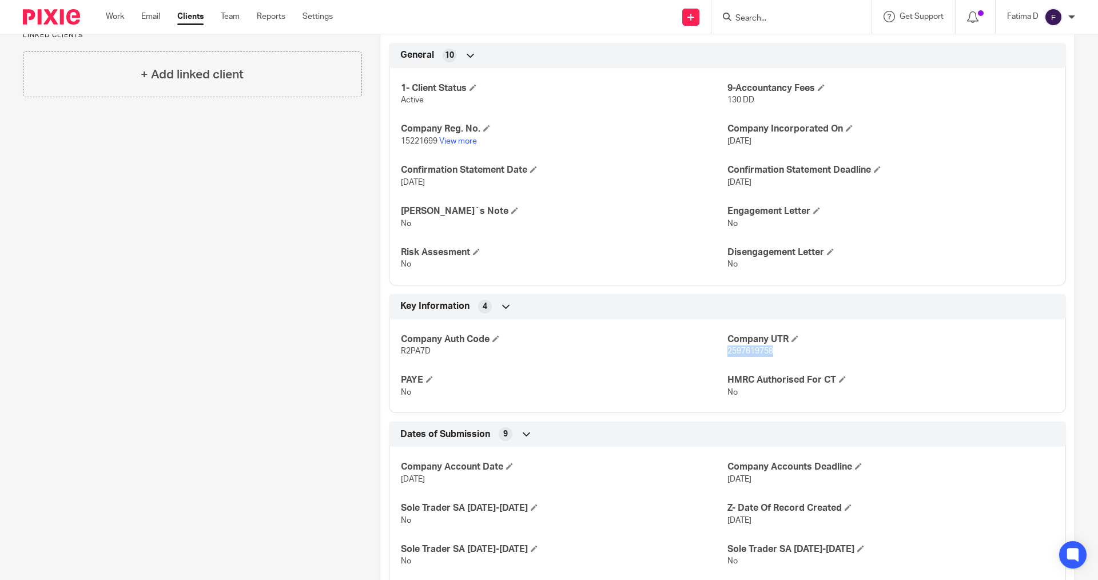
drag, startPoint x: 775, startPoint y: 350, endPoint x: 723, endPoint y: 352, distance: 52.6
click at [727, 352] on p "2597619758" at bounding box center [890, 350] width 326 height 11
copy span "2597619758"
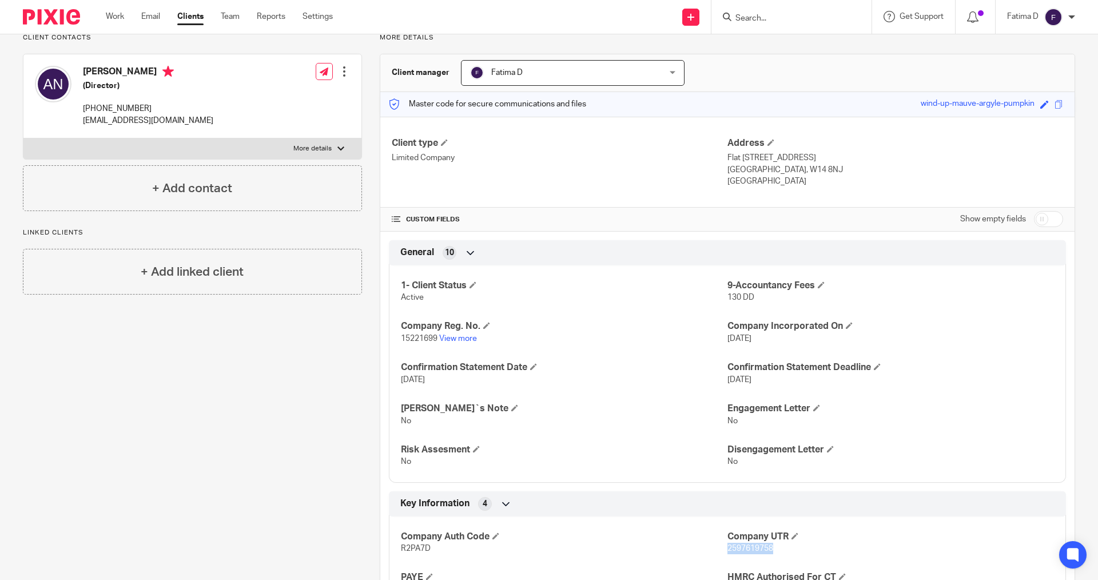
scroll to position [0, 0]
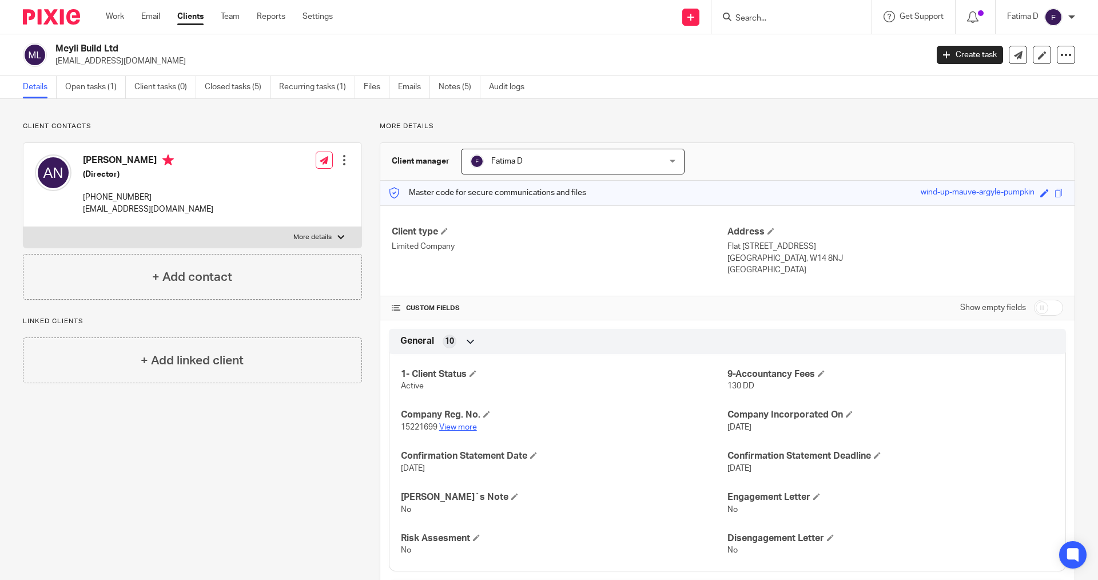
click at [449, 428] on link "View more" at bounding box center [458, 427] width 38 height 8
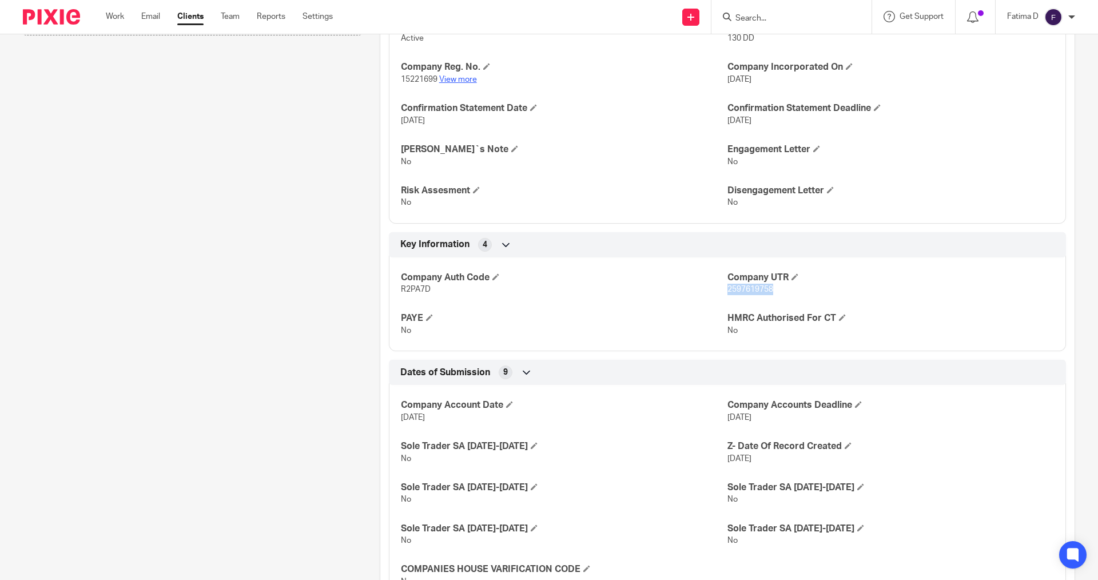
scroll to position [402, 0]
